Goal: Task Accomplishment & Management: Complete application form

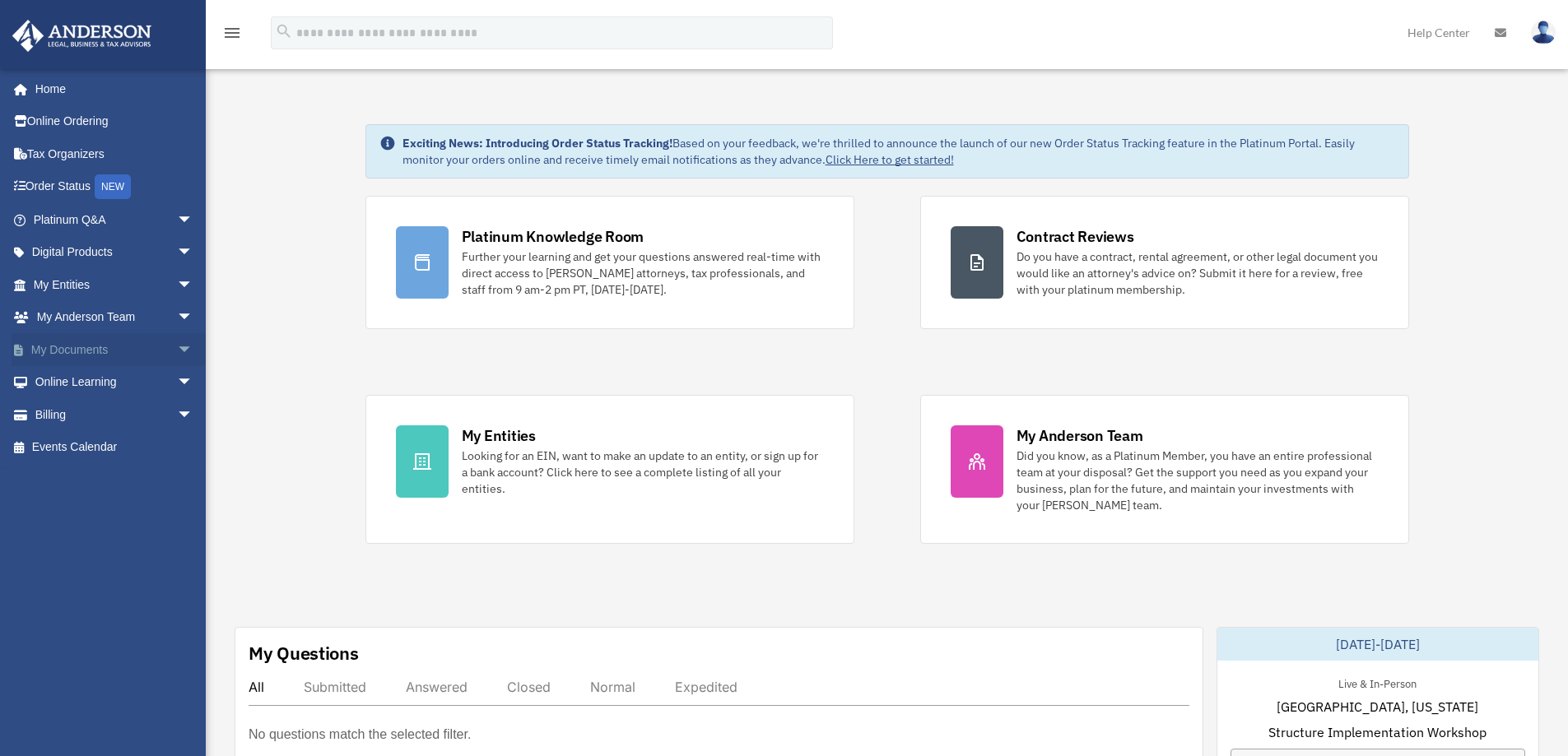
click at [73, 350] on link "My Documents arrow_drop_down" at bounding box center [115, 349] width 207 height 33
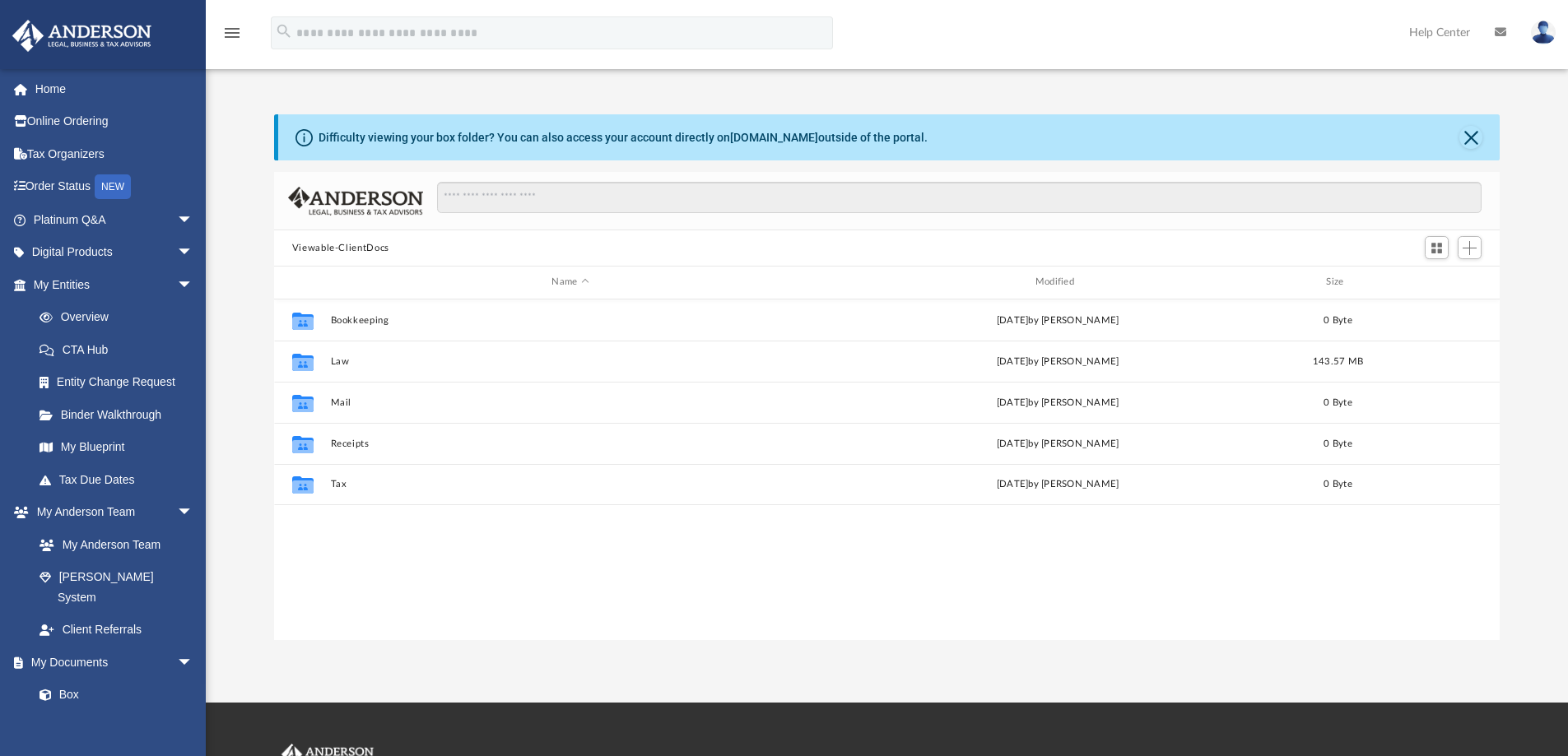
scroll to position [362, 1213]
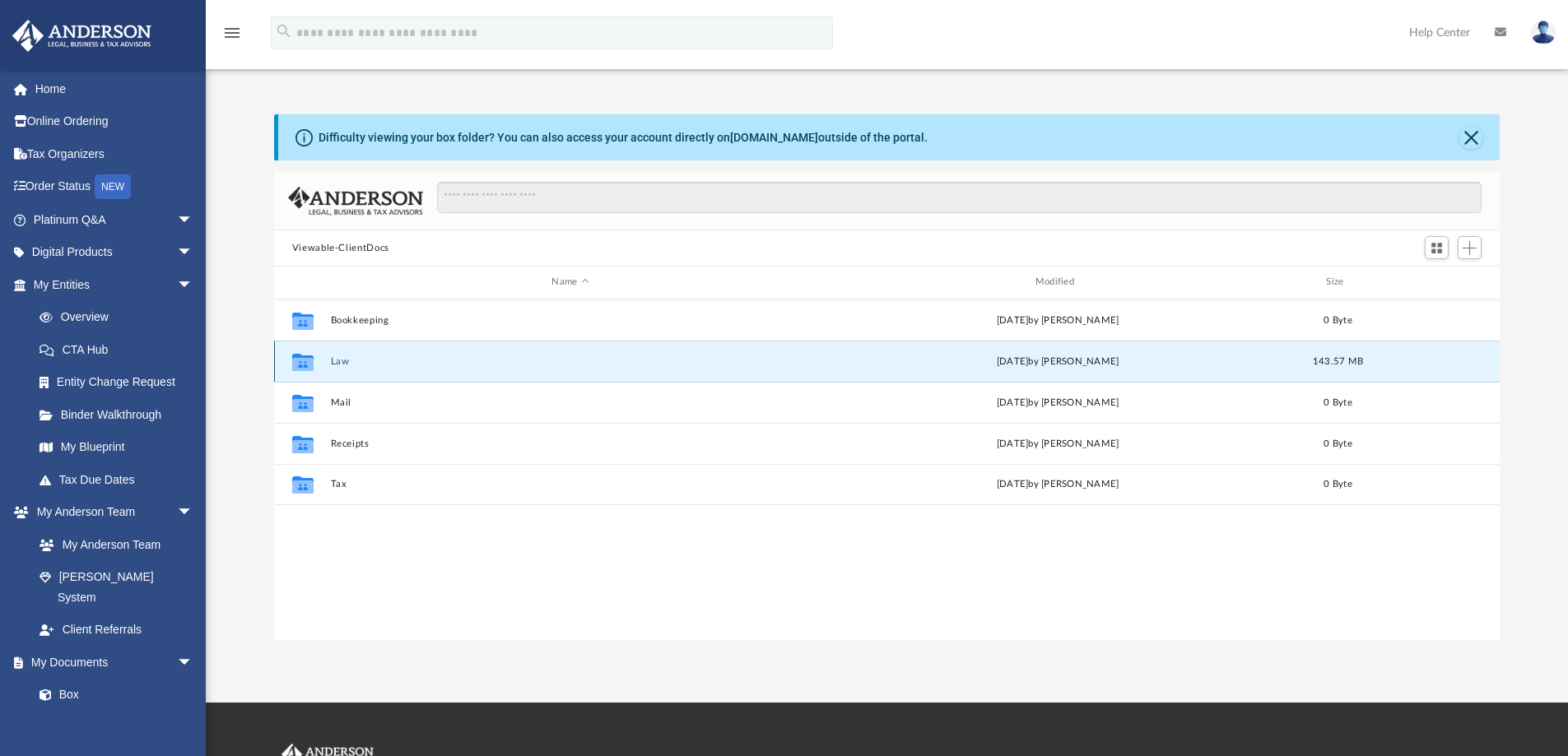
click at [334, 360] on button "Law" at bounding box center [570, 361] width 480 height 11
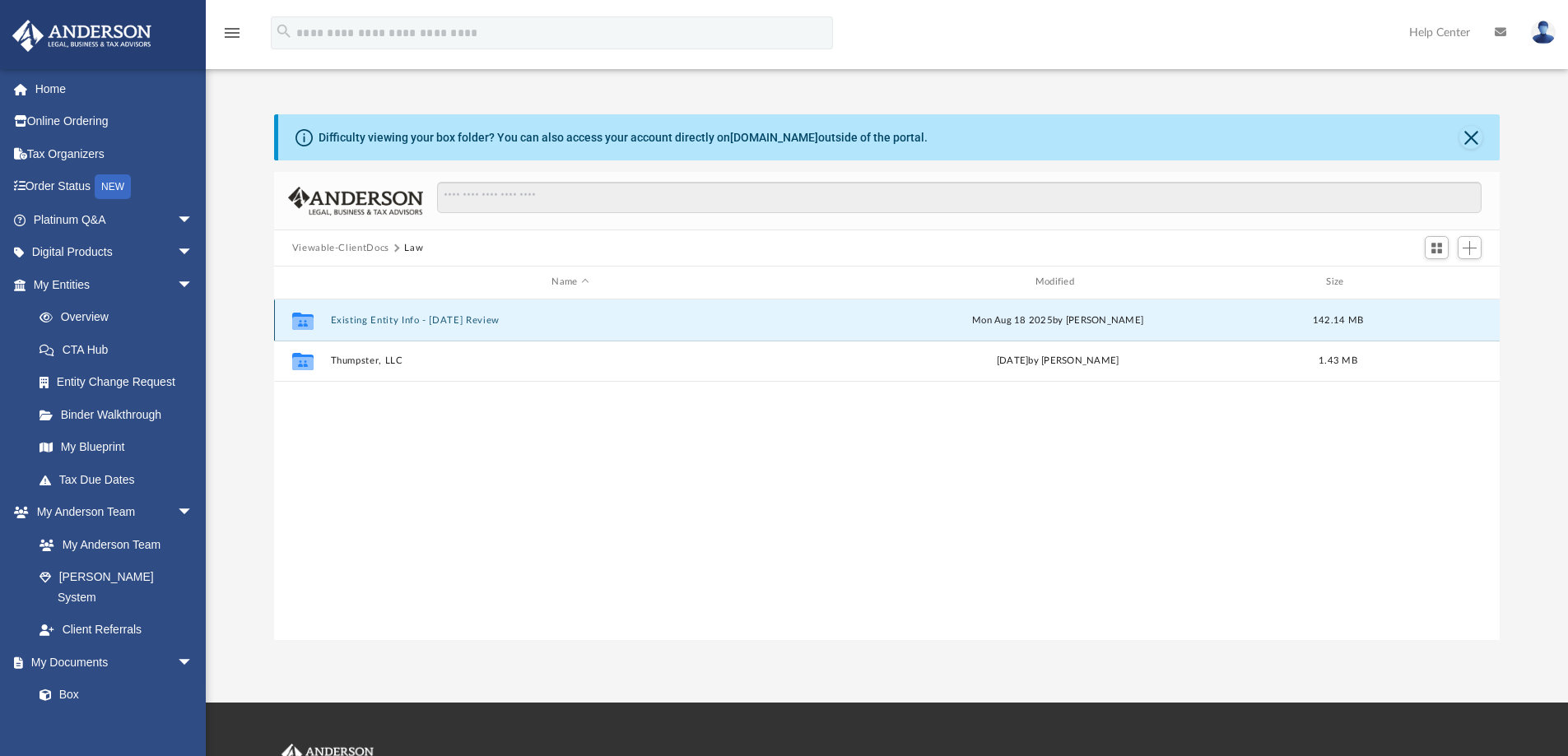
click at [378, 319] on button "Existing Entity Info - Aug 25 Review" at bounding box center [570, 320] width 480 height 11
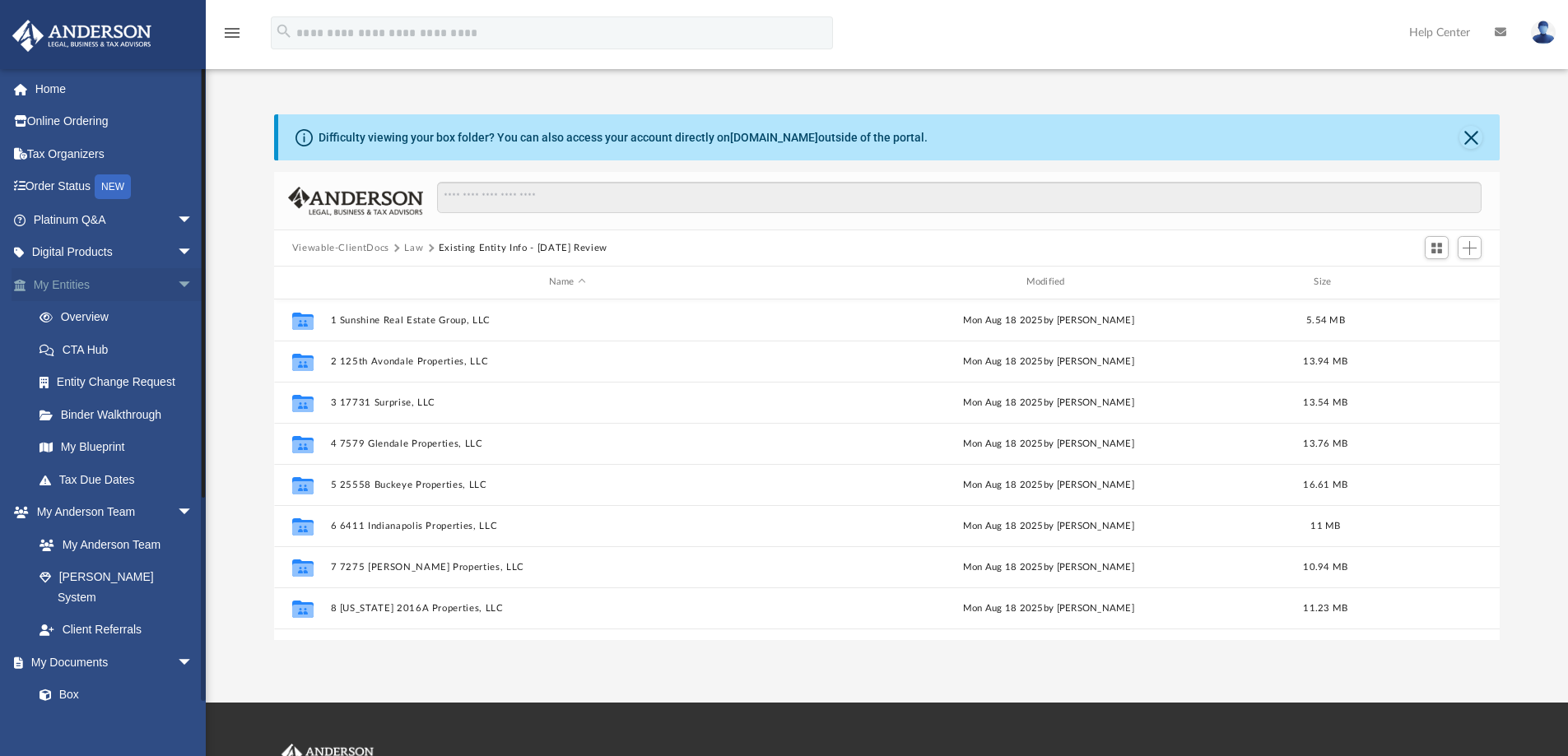
click at [71, 283] on link "My Entities arrow_drop_down" at bounding box center [115, 284] width 207 height 33
click at [86, 315] on link "Overview" at bounding box center [120, 317] width 195 height 33
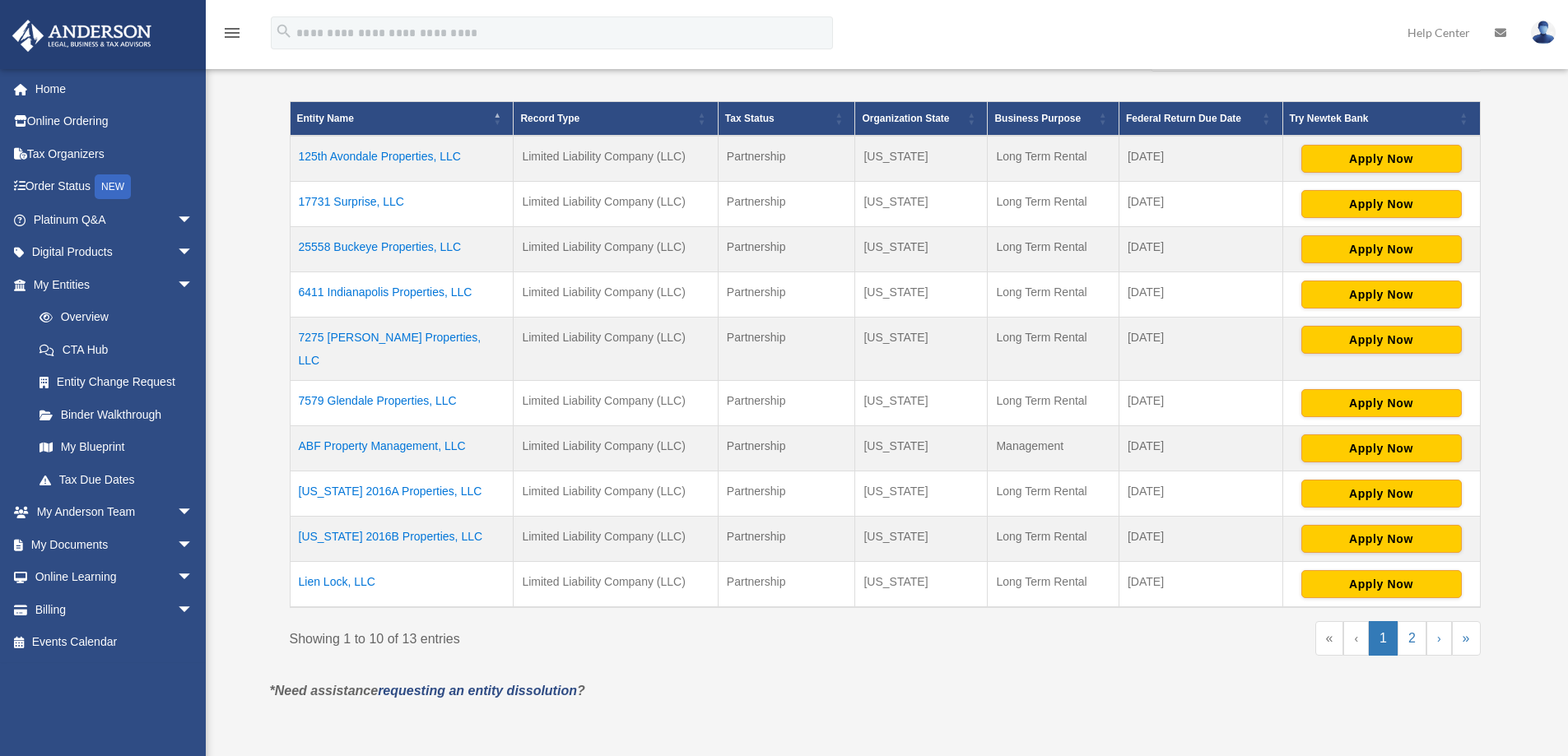
scroll to position [340, 0]
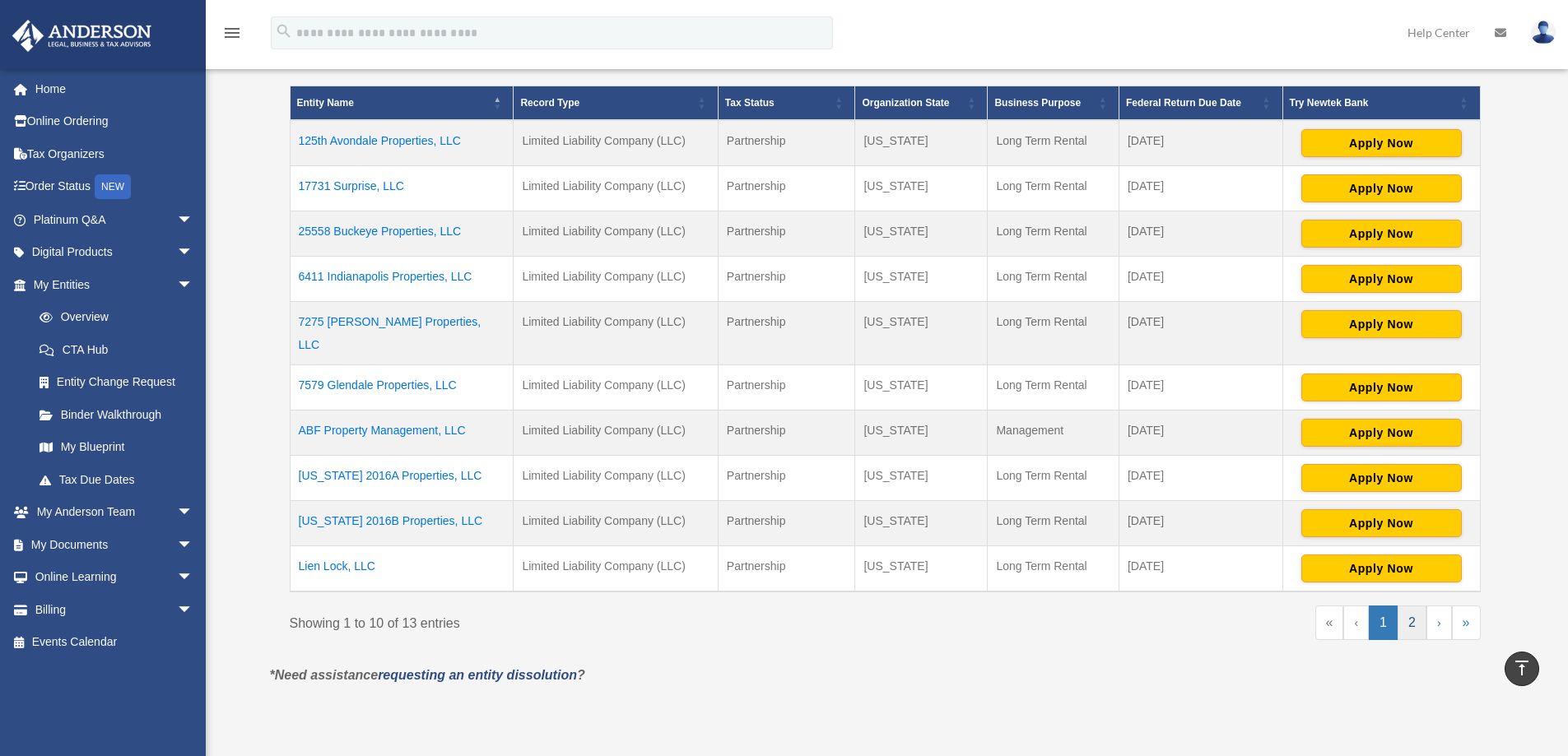
click at [1420, 606] on link "2" at bounding box center [1412, 622] width 29 height 34
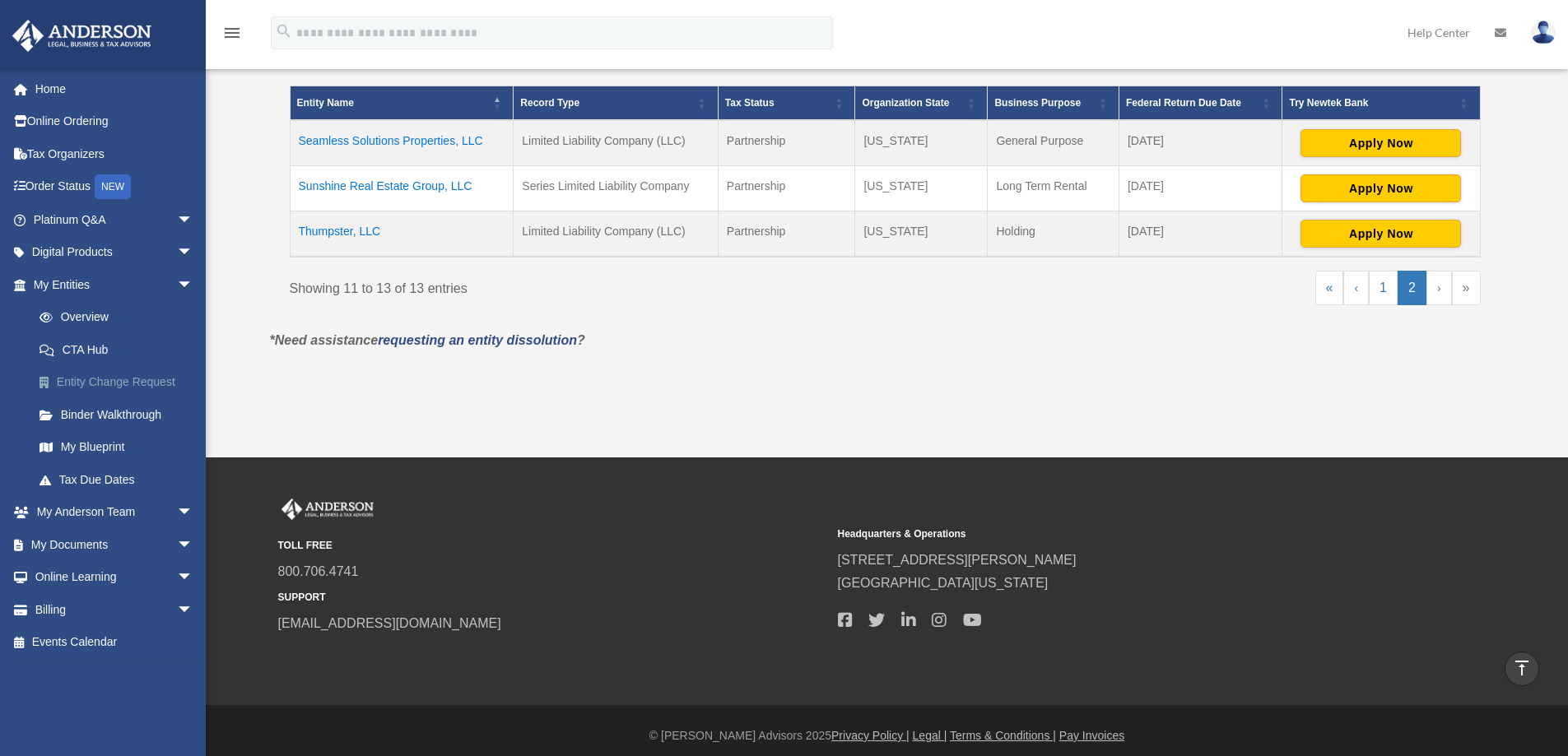
click at [98, 381] on link "Entity Change Request" at bounding box center [120, 382] width 195 height 33
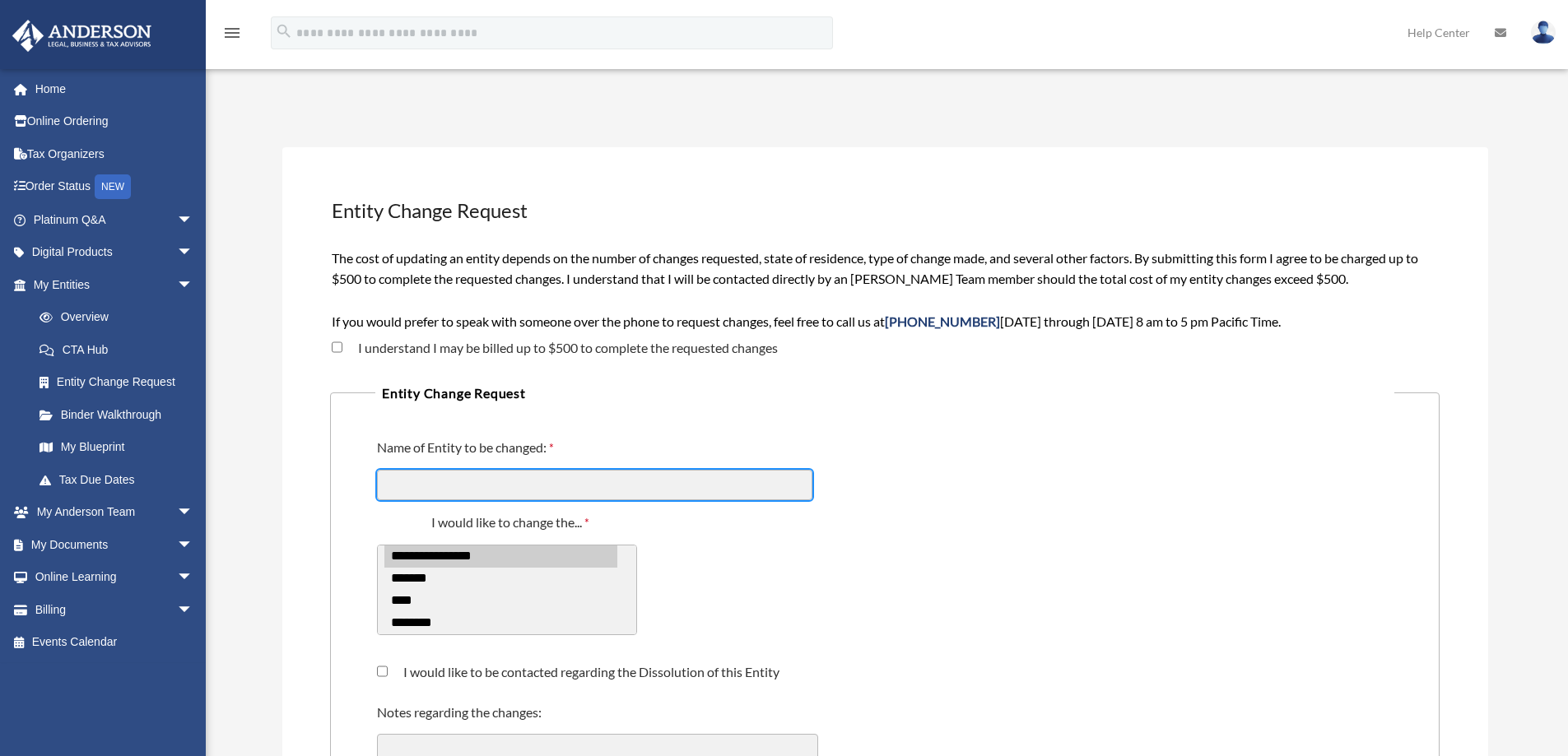
click at [577, 491] on input "Name of Entity to be changed:" at bounding box center [595, 485] width 435 height 31
type input "**********"
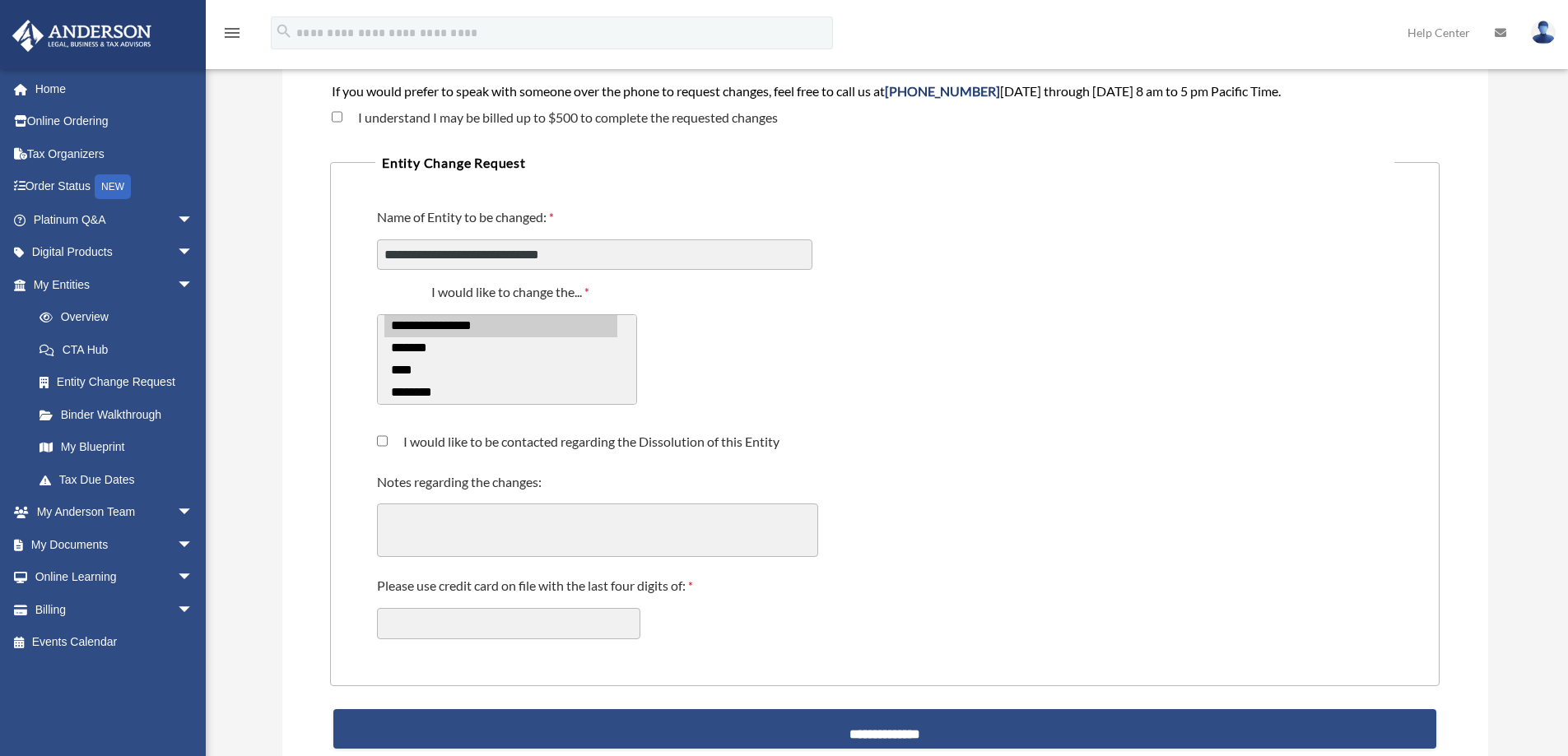
click at [902, 432] on div "I would like to be contacted regarding the Dissolution of this Entity" at bounding box center [885, 444] width 1019 height 34
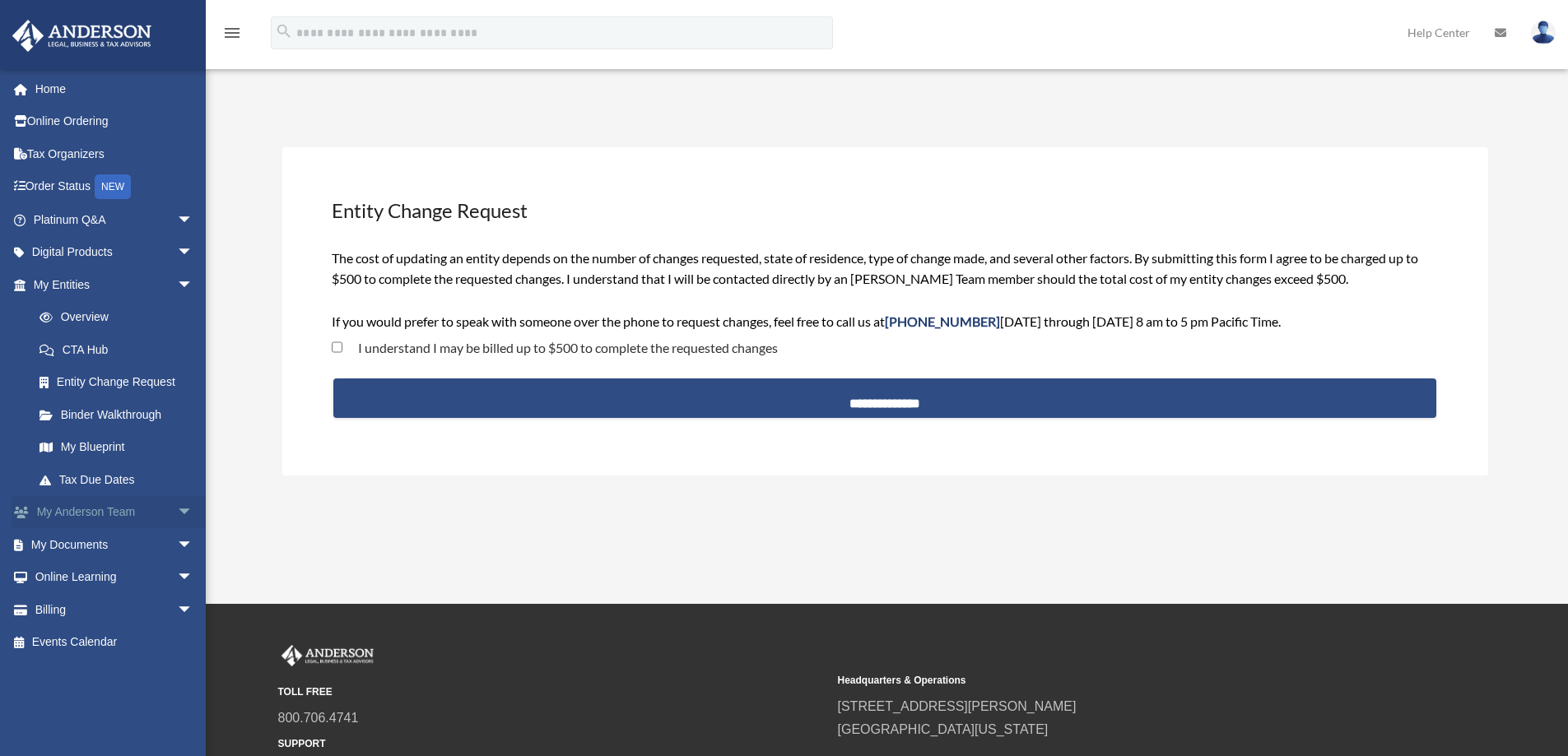
click at [93, 508] on link "My Anderson Team arrow_drop_down" at bounding box center [115, 512] width 207 height 33
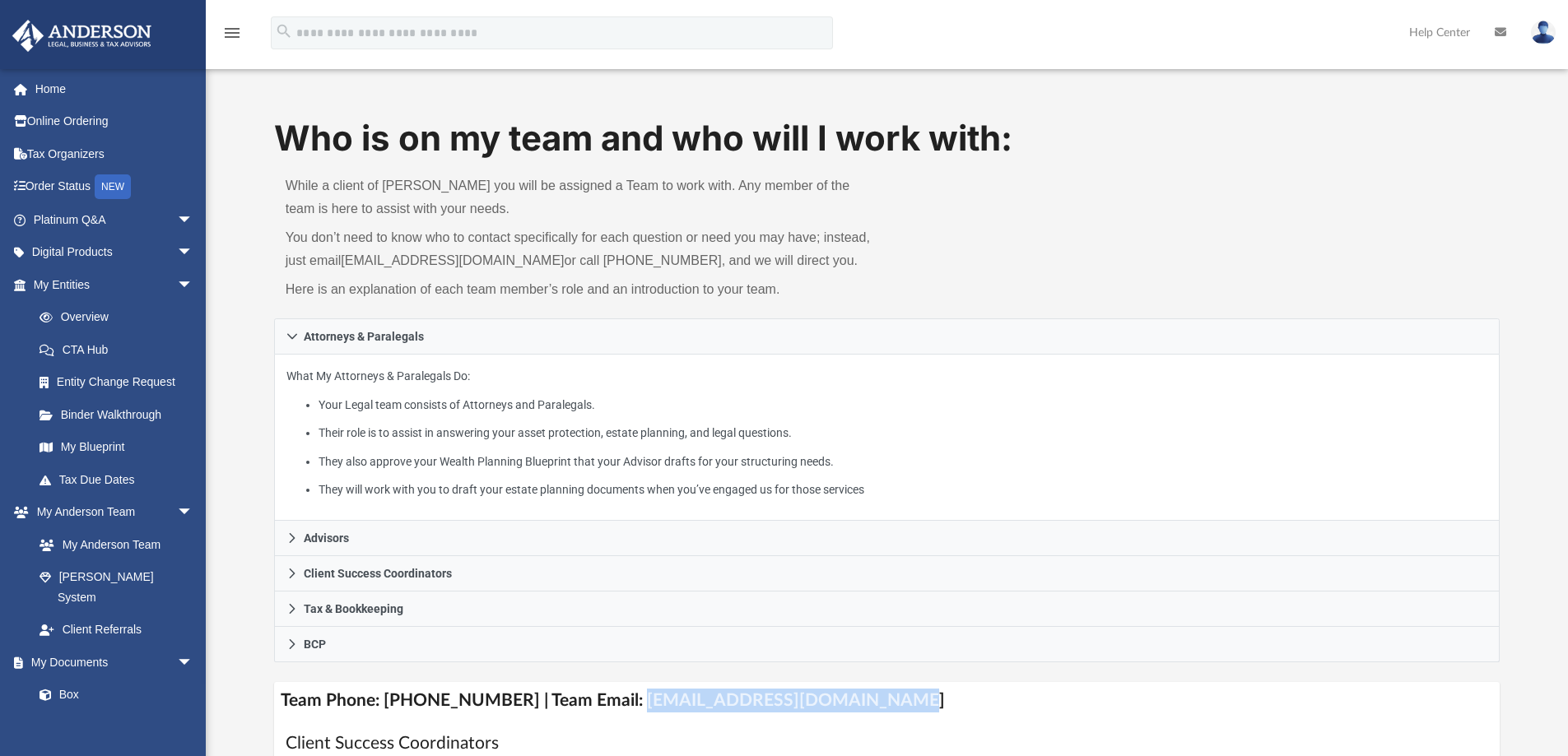
drag, startPoint x: 861, startPoint y: 697, endPoint x: 613, endPoint y: 717, distance: 248.8
click at [613, 717] on h4 "Team Phone: [PHONE_NUMBER] | Team Email: [EMAIL_ADDRESS][DOMAIN_NAME]" at bounding box center [887, 701] width 1226 height 37
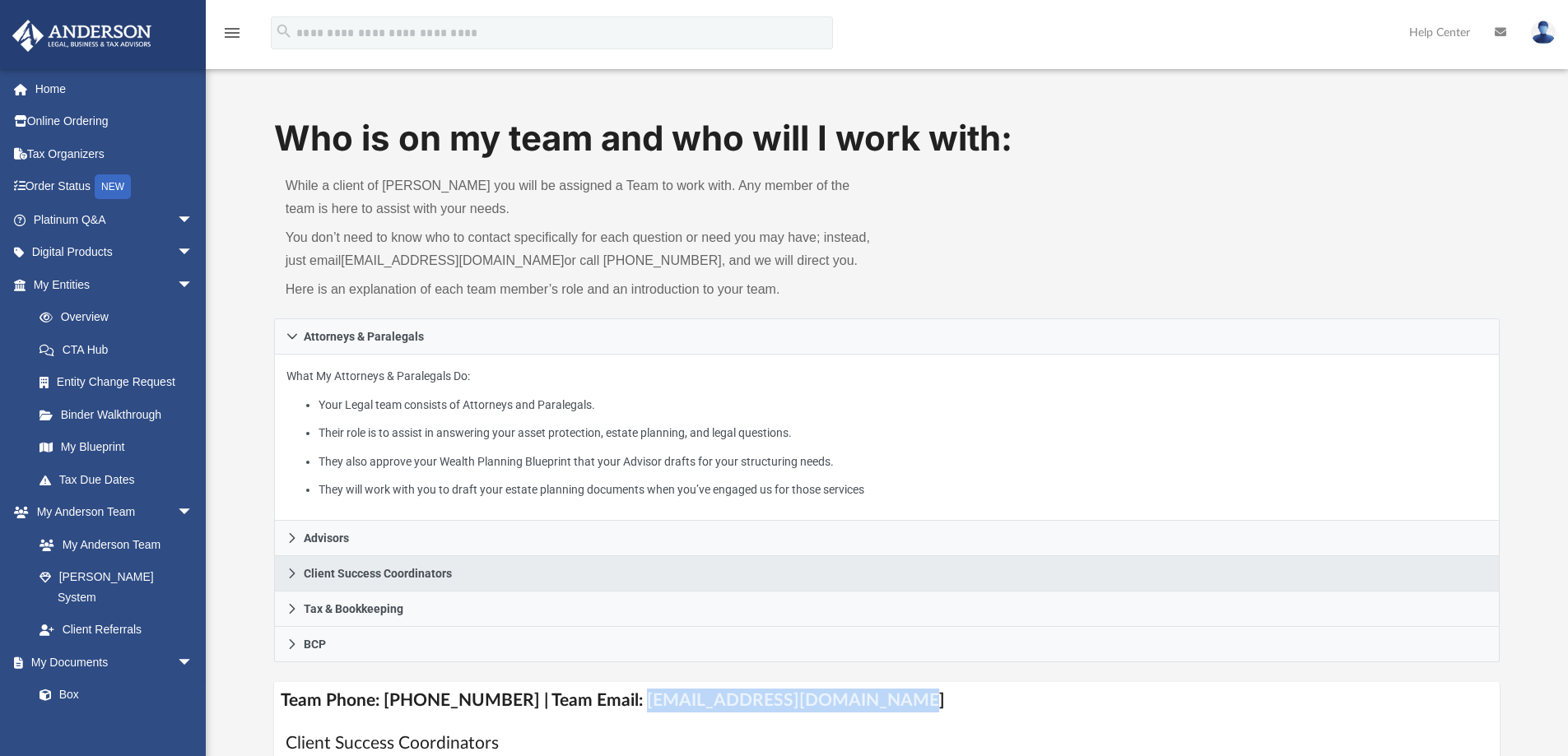
copy h4 "[EMAIL_ADDRESS][DOMAIN_NAME]"
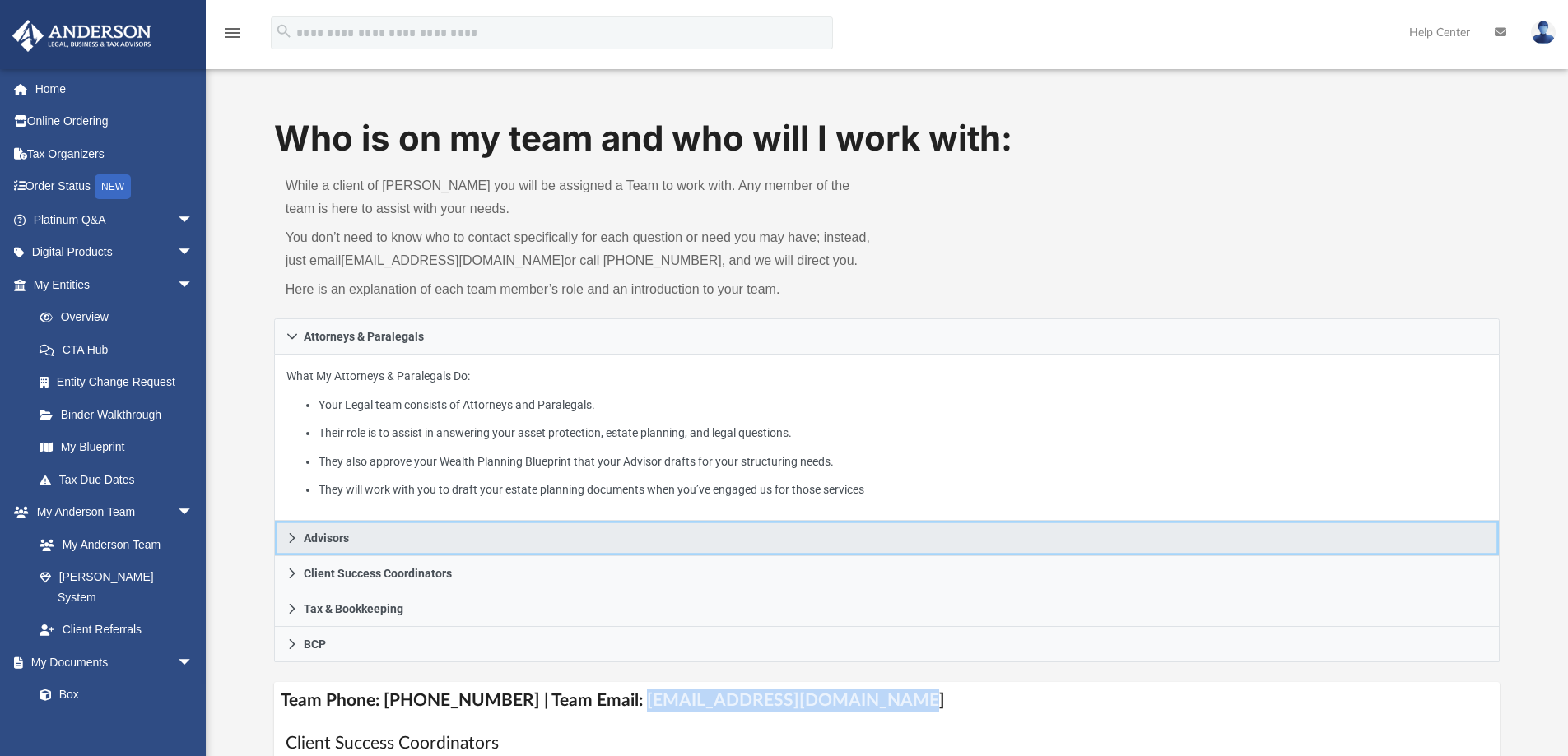
click at [325, 533] on span "Advisors" at bounding box center [326, 538] width 45 height 12
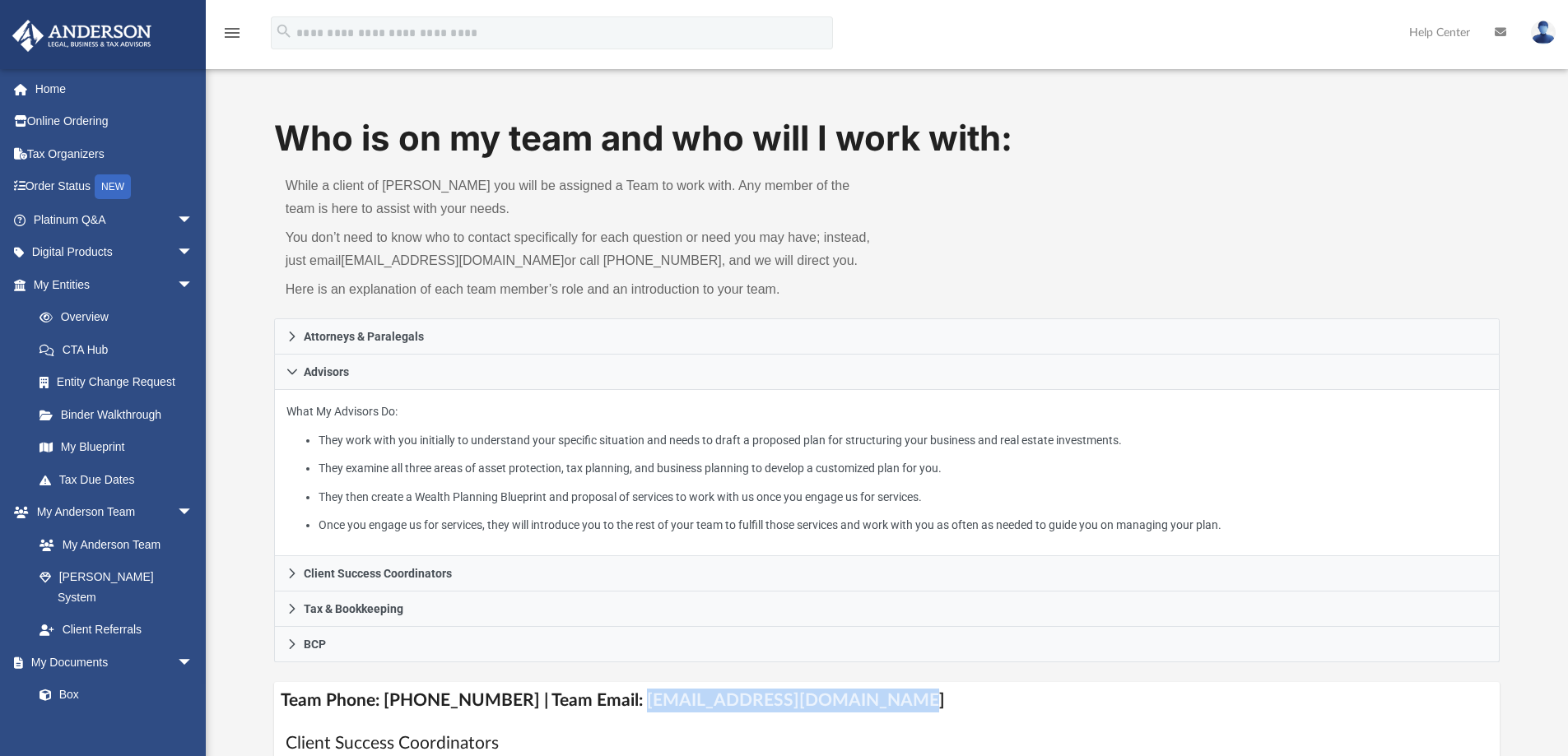
click at [1544, 38] on img at bounding box center [1543, 32] width 24 height 24
click at [1254, 144] on link "Logout" at bounding box center [1297, 144] width 165 height 34
